Goal: Information Seeking & Learning: Check status

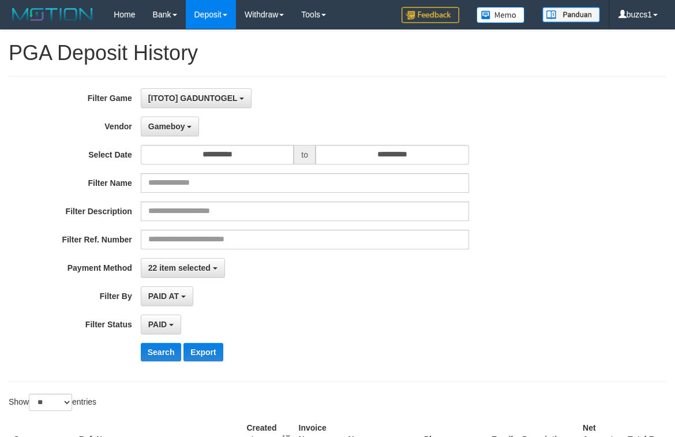
select select "**********"
select select "*********"
select select "*"
select select "**"
click at [163, 353] on button "Search" at bounding box center [161, 352] width 41 height 18
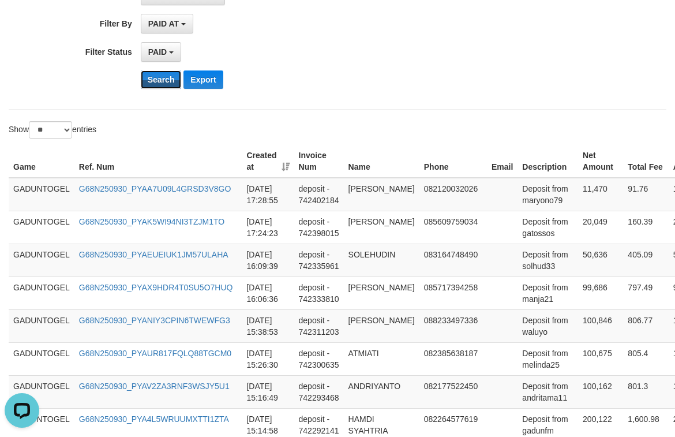
scroll to position [250, 0]
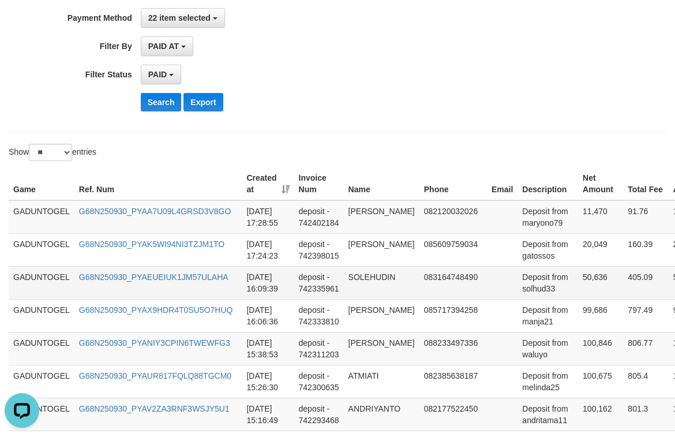
click at [578, 286] on td "50,636" at bounding box center [600, 282] width 45 height 33
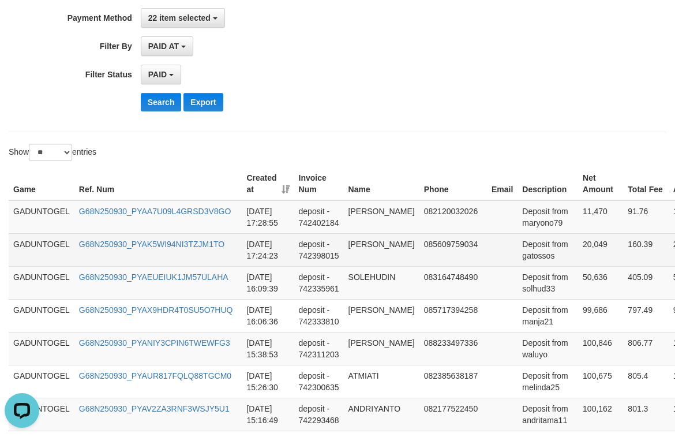
click at [582, 256] on td "20,049" at bounding box center [600, 249] width 45 height 33
click at [582, 255] on td "20,049" at bounding box center [600, 249] width 45 height 33
copy td "20,049"
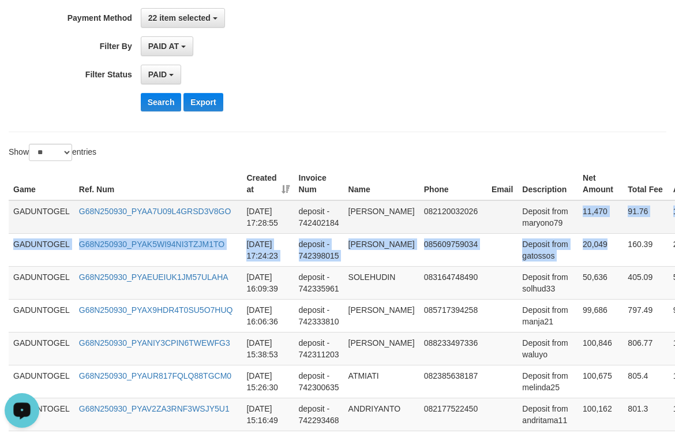
click at [579, 214] on td "11,470" at bounding box center [600, 216] width 45 height 33
click at [589, 209] on td "11,470" at bounding box center [600, 216] width 45 height 33
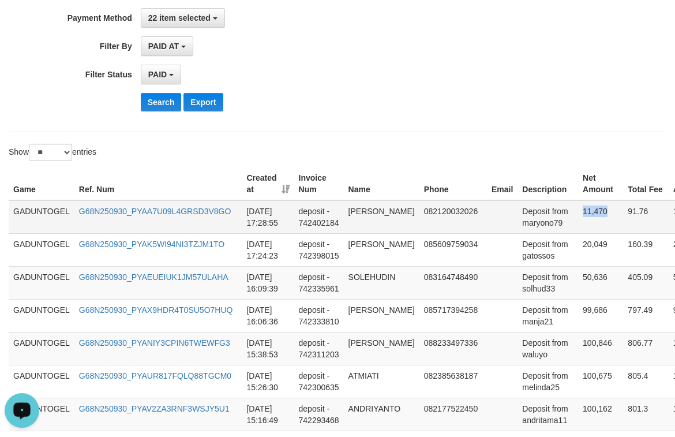
click at [589, 209] on td "11,470" at bounding box center [600, 216] width 45 height 33
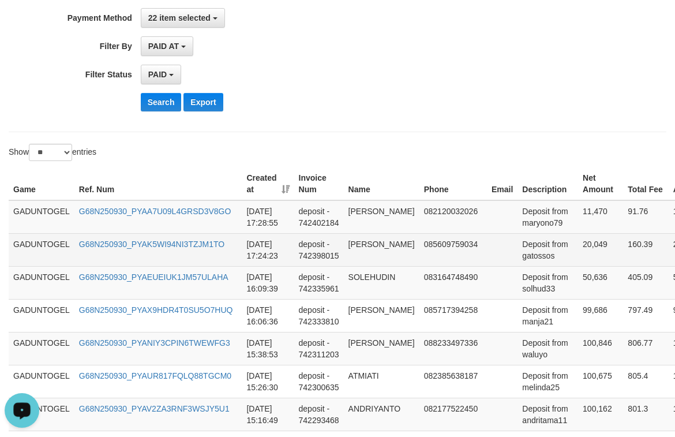
click at [366, 248] on td "[PERSON_NAME]" at bounding box center [382, 249] width 76 height 33
drag, startPoint x: 366, startPoint y: 248, endPoint x: 369, endPoint y: 261, distance: 13.6
click at [369, 261] on td "[PERSON_NAME]" at bounding box center [382, 249] width 76 height 33
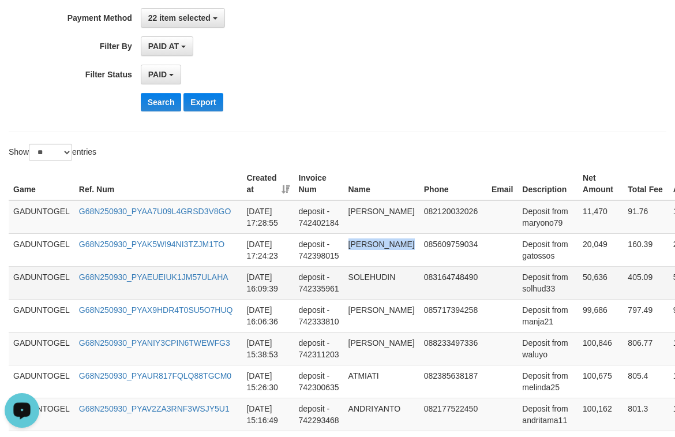
copy td "[PERSON_NAME]"
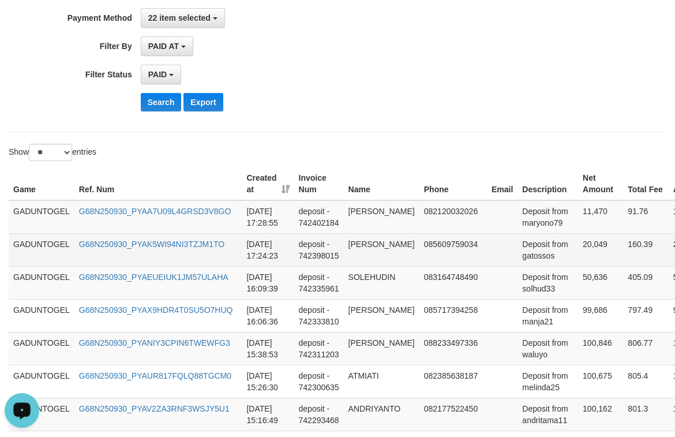
click at [532, 260] on td "Deposit from gatossos" at bounding box center [548, 249] width 61 height 33
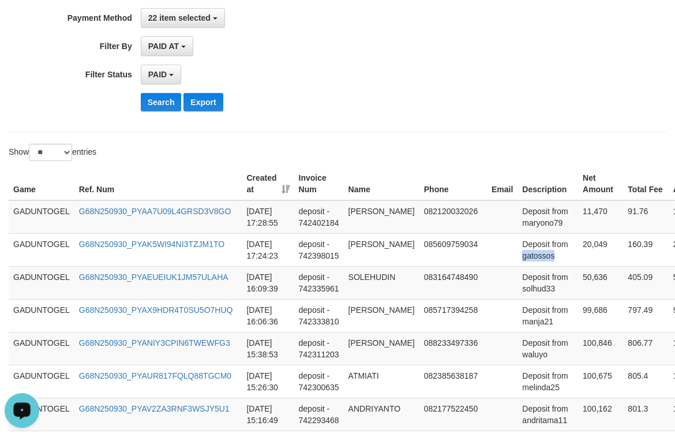
copy td "gatossos"
click at [364, 215] on td "[PERSON_NAME]" at bounding box center [382, 216] width 76 height 33
copy td "[PERSON_NAME]"
drag, startPoint x: 364, startPoint y: 215, endPoint x: 373, endPoint y: 224, distance: 12.2
click at [373, 224] on td "[PERSON_NAME]" at bounding box center [382, 216] width 76 height 33
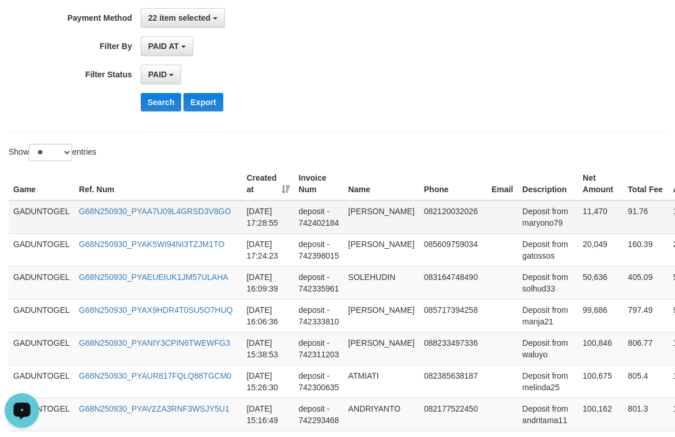
click at [532, 225] on td "Deposit from maryono79" at bounding box center [548, 216] width 61 height 33
copy td "maryono79"
